Goal: Transaction & Acquisition: Obtain resource

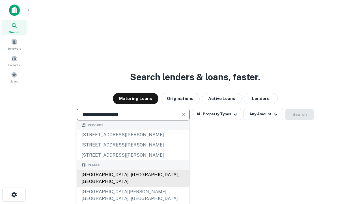
click at [133, 186] on div "Santa Monica, CA, USA" at bounding box center [133, 177] width 113 height 17
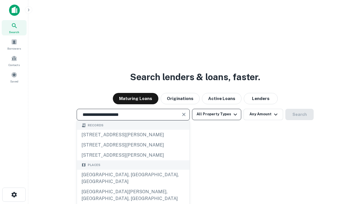
type input "**********"
click at [217, 114] on button "All Property Types" at bounding box center [216, 114] width 49 height 11
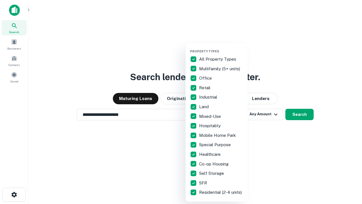
click at [221, 48] on button "button" at bounding box center [221, 48] width 62 height 0
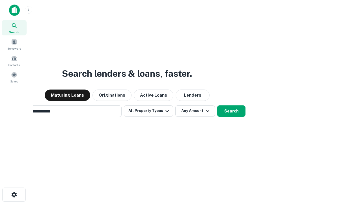
scroll to position [9, 0]
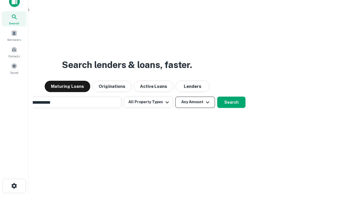
click at [175, 96] on button "Any Amount" at bounding box center [195, 101] width 40 height 11
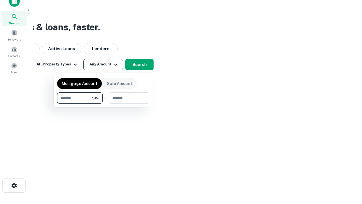
type input "*******"
click at [103, 104] on button "button" at bounding box center [103, 104] width 92 height 0
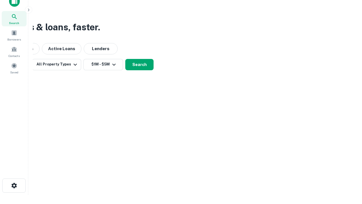
scroll to position [9, 0]
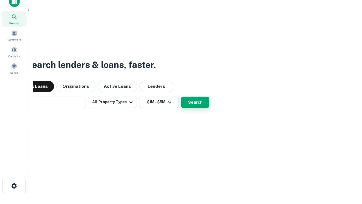
click at [181, 96] on button "Search" at bounding box center [195, 101] width 28 height 11
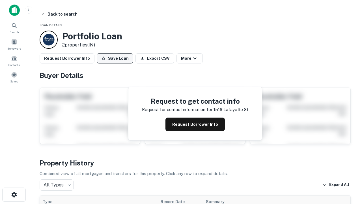
click at [115, 58] on button "Save Loan" at bounding box center [115, 58] width 36 height 10
click at [116, 58] on button "Save Loan" at bounding box center [115, 58] width 36 height 10
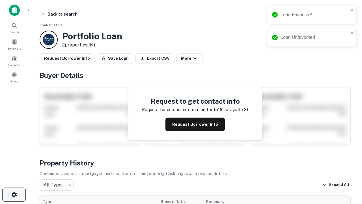
click at [14, 194] on icon "button" at bounding box center [14, 194] width 7 height 7
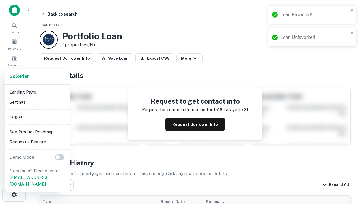
click at [37, 117] on li "Logout" at bounding box center [37, 117] width 61 height 10
